Goal: Task Accomplishment & Management: Use online tool/utility

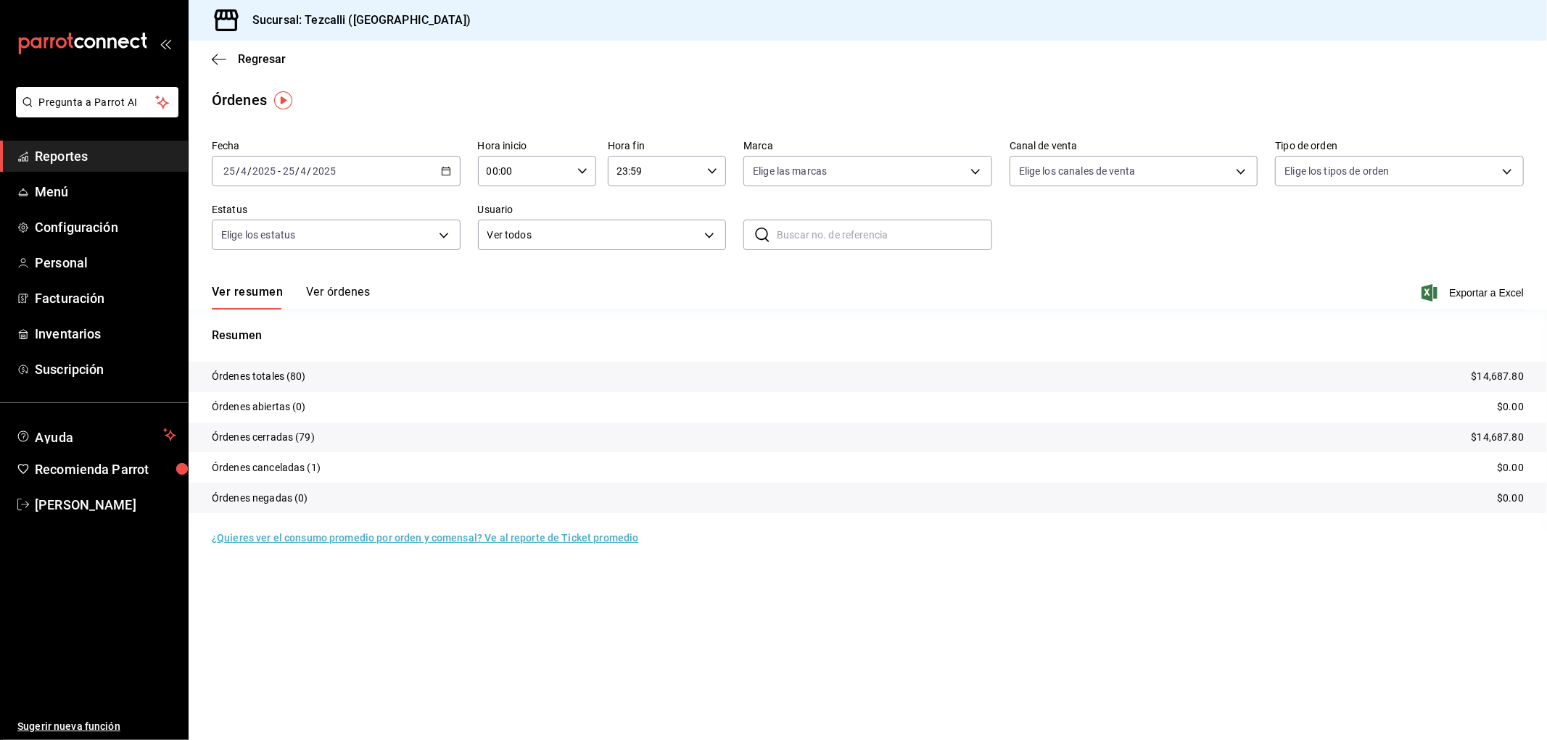
click at [122, 165] on span "Reportes" at bounding box center [105, 156] width 141 height 20
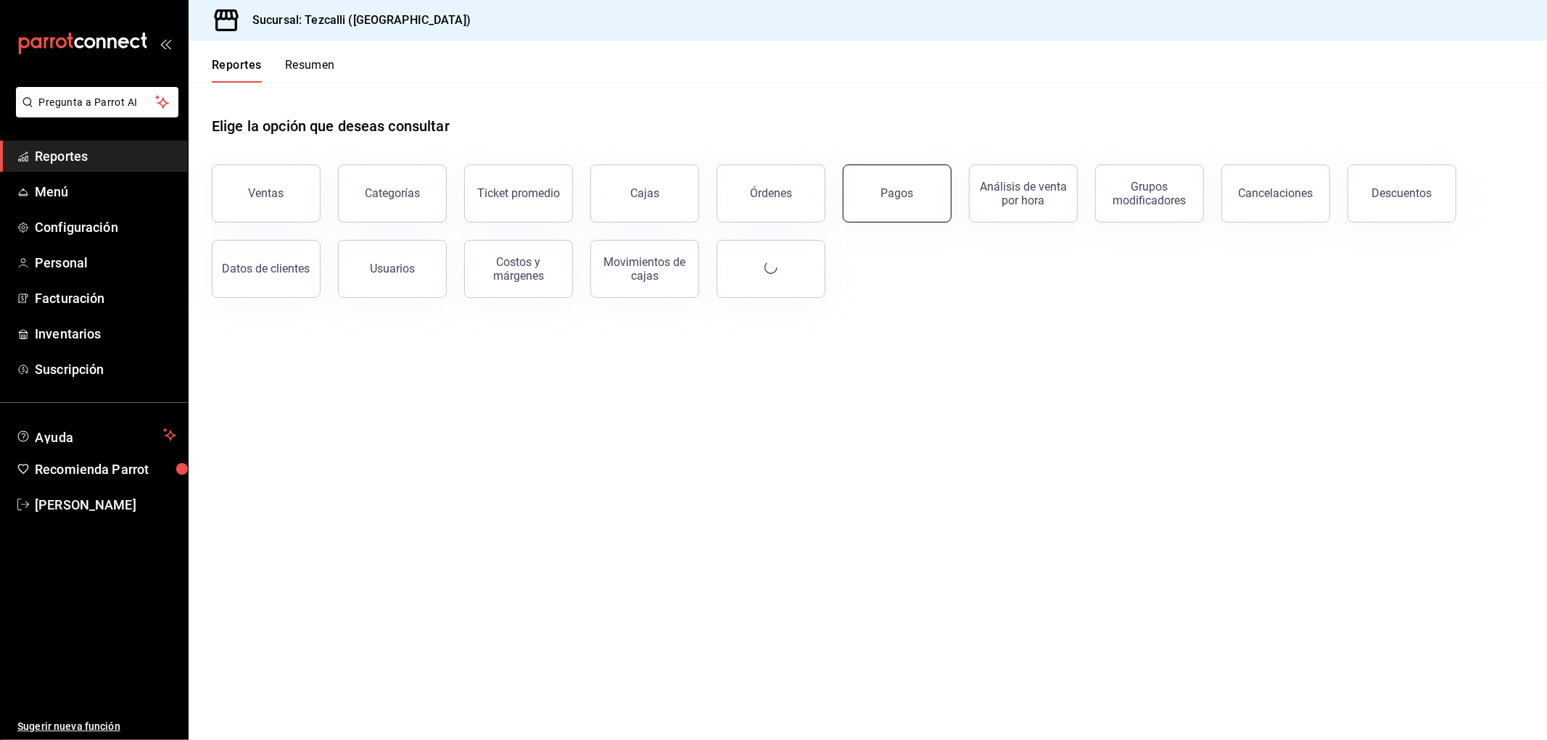
click at [875, 174] on button "Pagos" at bounding box center [897, 194] width 109 height 58
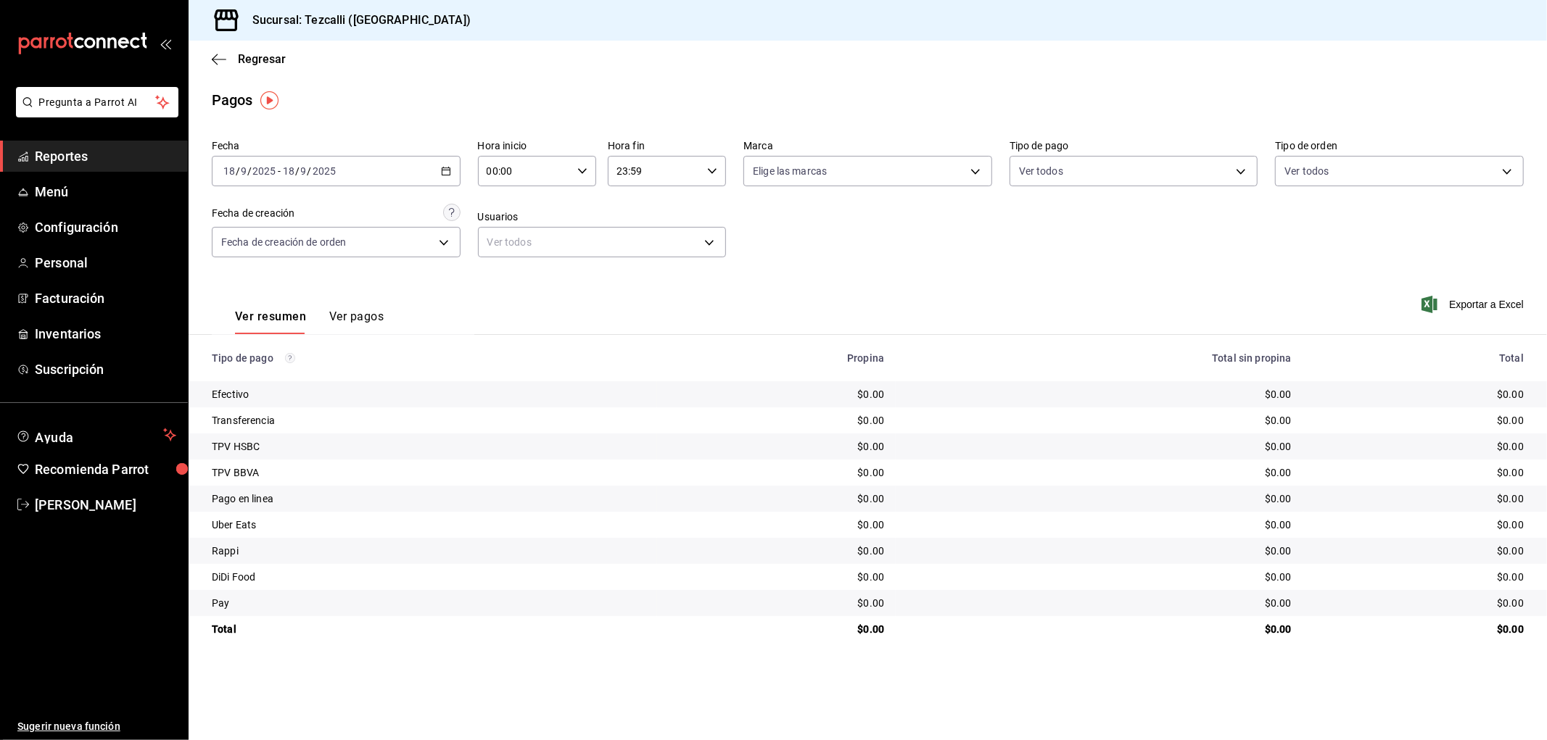
click at [294, 169] on input "18" at bounding box center [288, 171] width 13 height 12
click at [293, 256] on li "Ayer" at bounding box center [280, 247] width 136 height 33
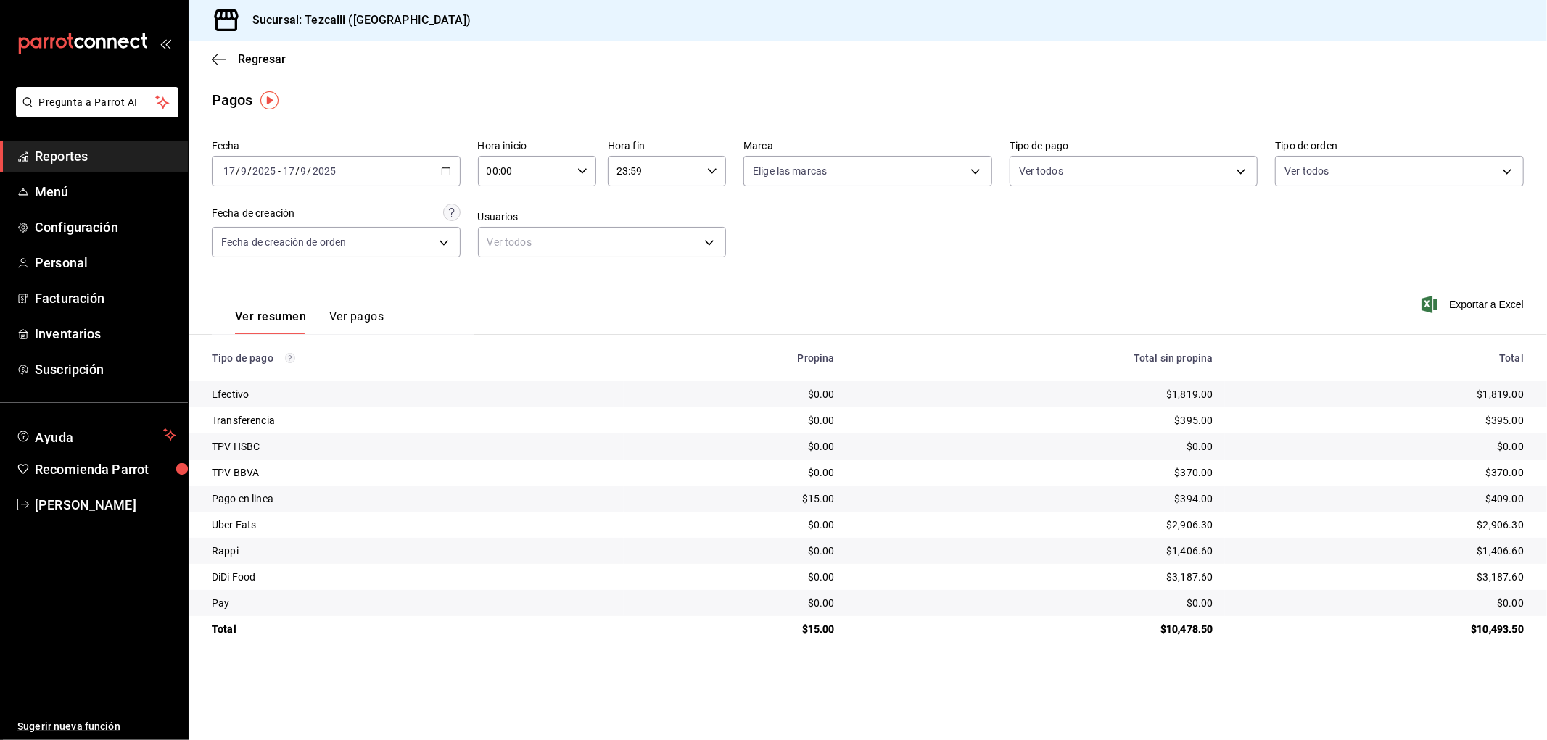
click at [784, 220] on div "Fecha [DATE] [DATE] - [DATE] [DATE] Hora inicio 00:00 Hora inicio Hora fin 23:5…" at bounding box center [868, 204] width 1312 height 141
